Goal: Find specific page/section

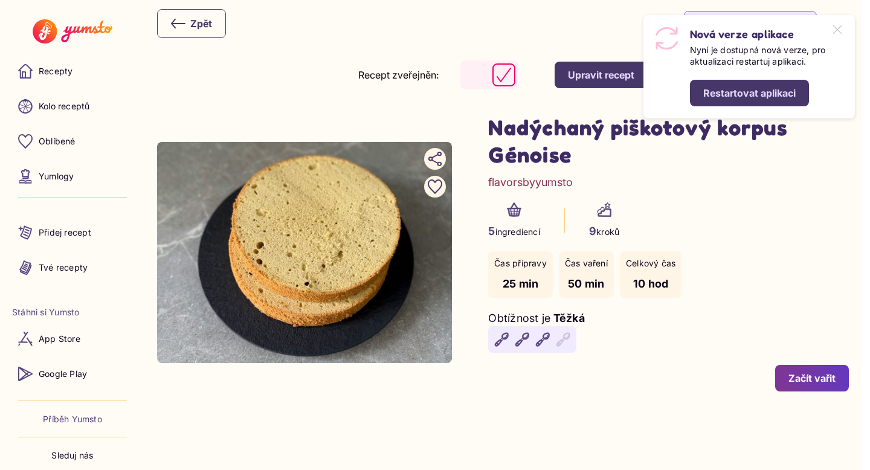
click at [747, 87] on div "Restartovat aplikaci" at bounding box center [749, 92] width 92 height 13
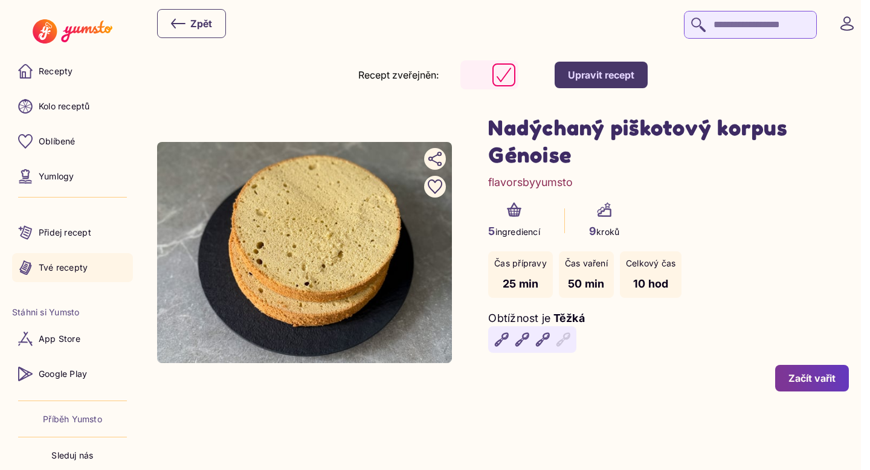
click at [57, 263] on p "Tvé recepty" at bounding box center [63, 268] width 49 height 12
